Goal: Task Accomplishment & Management: Use online tool/utility

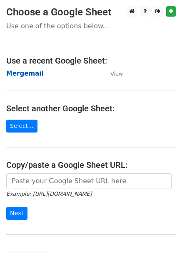
click at [24, 76] on strong "Mergemail" at bounding box center [24, 73] width 37 height 7
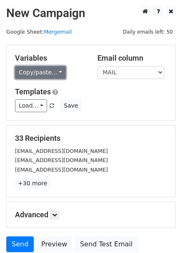
click at [42, 74] on link "Copy/paste..." at bounding box center [40, 72] width 51 height 13
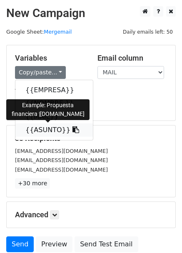
click at [41, 129] on link "{{ASUNTO}}" at bounding box center [53, 130] width 77 height 13
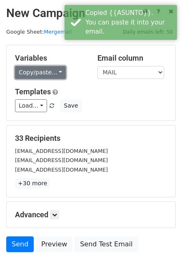
click at [40, 70] on link "Copy/paste..." at bounding box center [40, 72] width 51 height 13
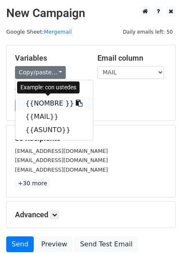
click at [33, 101] on link "{{NOMBRE }}" at bounding box center [53, 103] width 77 height 13
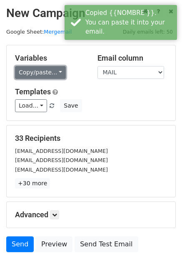
click at [42, 74] on link "Copy/paste..." at bounding box center [40, 72] width 51 height 13
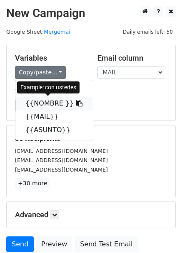
click at [42, 100] on link "{{NOMBRE }}" at bounding box center [53, 103] width 77 height 13
